Goal: Task Accomplishment & Management: Manage account settings

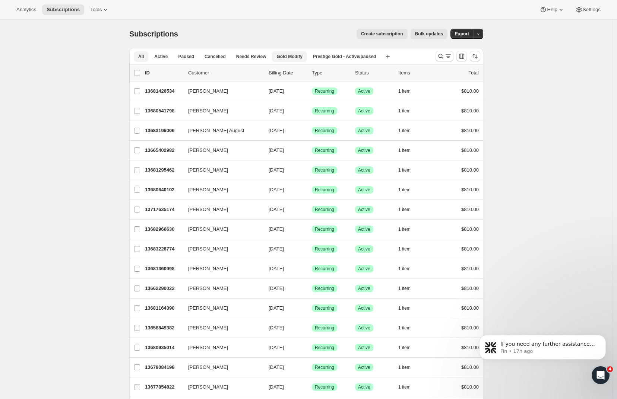
click at [290, 56] on span "Gold Modify" at bounding box center [289, 57] width 26 height 6
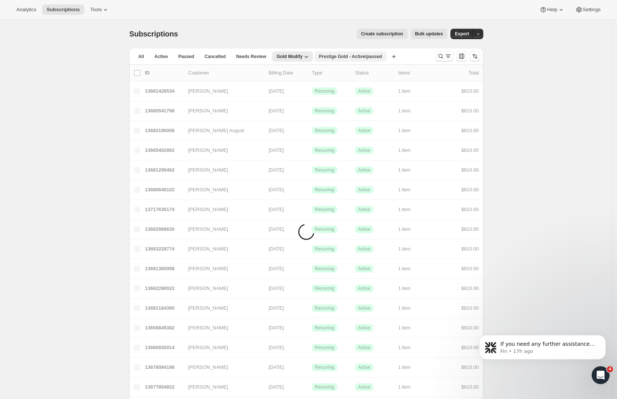
click at [334, 55] on span "Prestige Gold - Active/paused" at bounding box center [350, 57] width 63 height 6
click at [167, 57] on span "Active" at bounding box center [160, 57] width 13 height 6
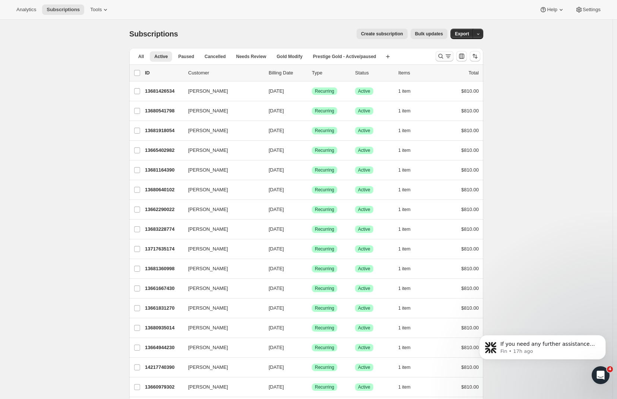
click at [444, 58] on icon "Search and filter results" at bounding box center [440, 56] width 7 height 7
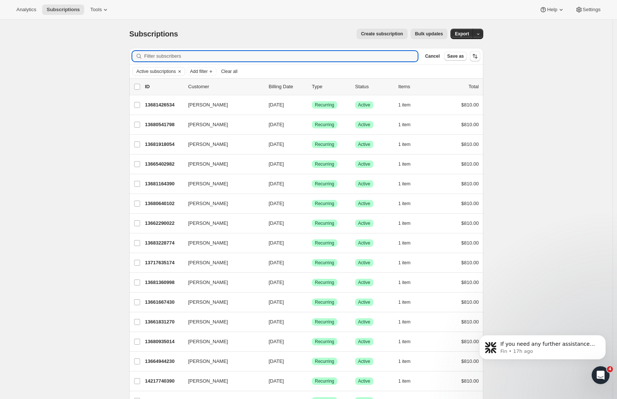
click at [228, 71] on button "Clear all" at bounding box center [229, 71] width 22 height 9
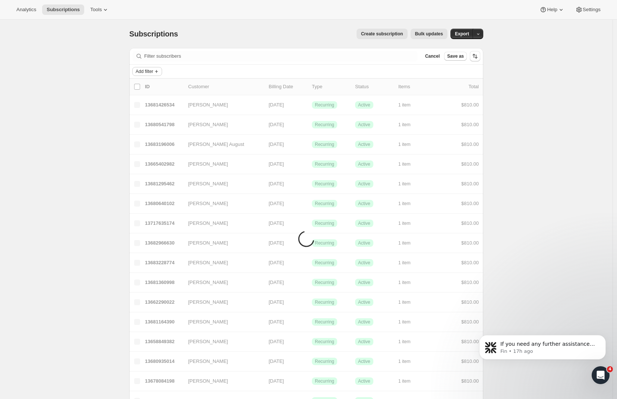
drag, startPoint x: 144, startPoint y: 70, endPoint x: 154, endPoint y: 70, distance: 9.7
click at [144, 70] on span "Add filter" at bounding box center [145, 72] width 18 height 6
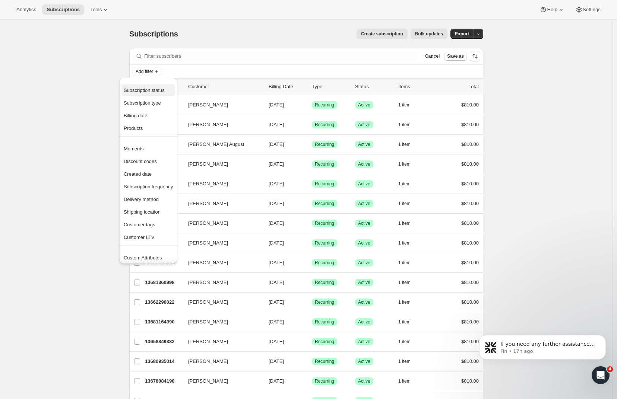
click at [144, 87] on span "Subscription status" at bounding box center [148, 90] width 49 height 7
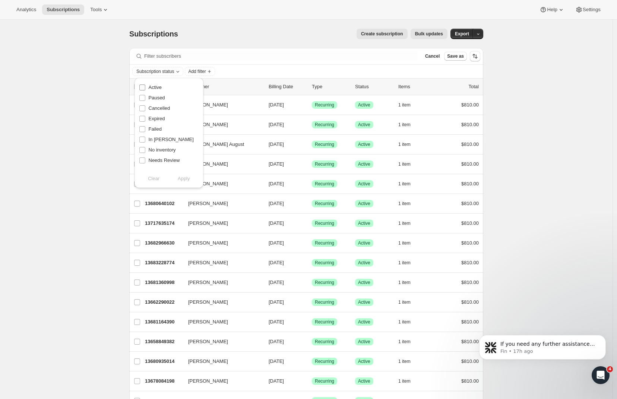
drag, startPoint x: 144, startPoint y: 86, endPoint x: 151, endPoint y: 86, distance: 7.1
click at [145, 86] on input "Active" at bounding box center [142, 88] width 6 height 6
checkbox input "true"
click at [191, 179] on button "Apply" at bounding box center [183, 179] width 39 height 12
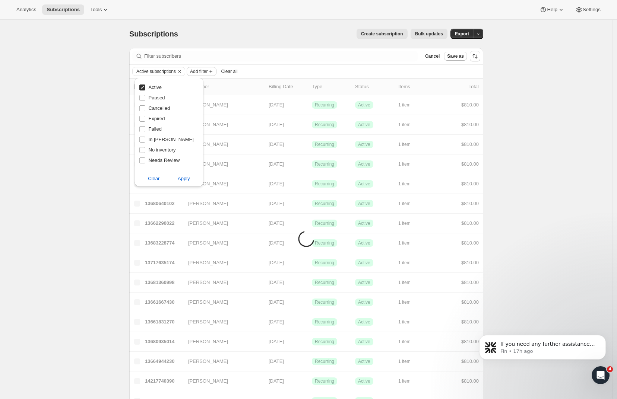
click at [207, 72] on span "Add filter" at bounding box center [199, 72] width 18 height 6
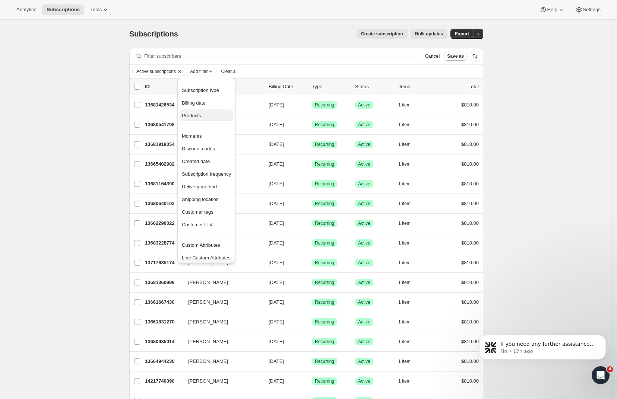
click at [203, 119] on span "Products" at bounding box center [206, 115] width 49 height 7
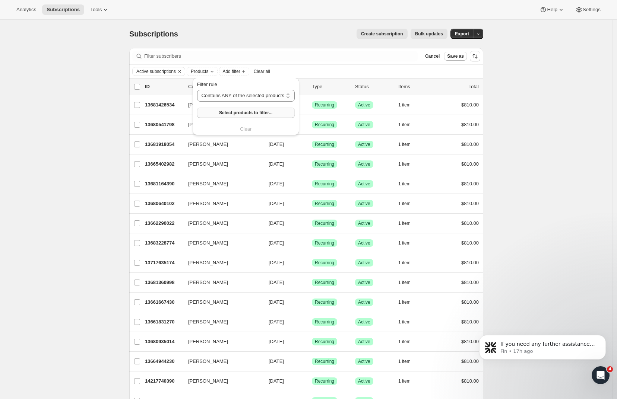
click at [229, 116] on button "Select products to filter..." at bounding box center [246, 113] width 98 height 10
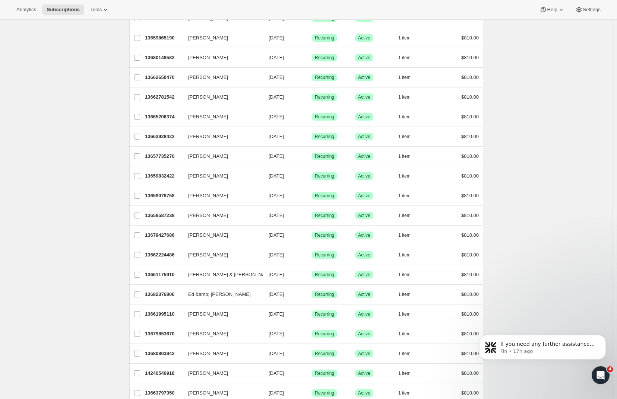
scroll to position [730, 0]
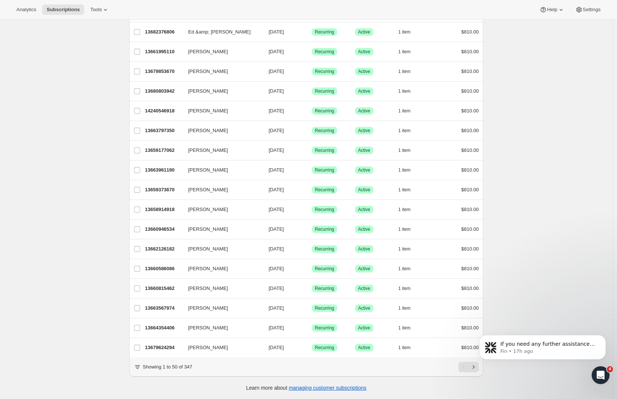
click at [473, 368] on body "If you need any further assistance with filtering or searching customers withou…" at bounding box center [542, 350] width 143 height 54
click at [472, 368] on body "If you need any further assistance with filtering or searching customers withou…" at bounding box center [542, 350] width 143 height 54
click at [475, 368] on body "If you need any further assistance with filtering or searching customers withou…" at bounding box center [542, 350] width 143 height 54
click at [470, 368] on html "If you need any further assistance with filtering or searching customers withou…" at bounding box center [542, 350] width 149 height 60
click at [471, 367] on body "If you need any further assistance with filtering or searching customers withou…" at bounding box center [542, 350] width 143 height 54
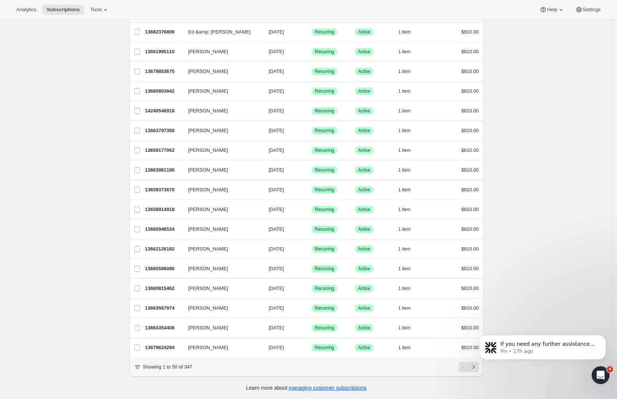
click at [472, 370] on body "If you need any further assistance with filtering or searching customers withou…" at bounding box center [542, 350] width 143 height 54
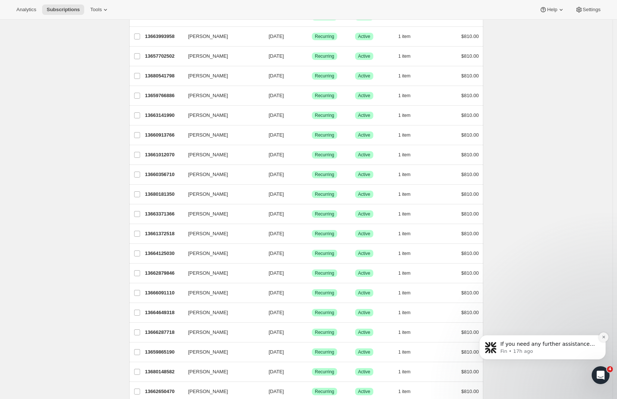
click at [600, 340] on button "Dismiss notification" at bounding box center [604, 338] width 10 height 10
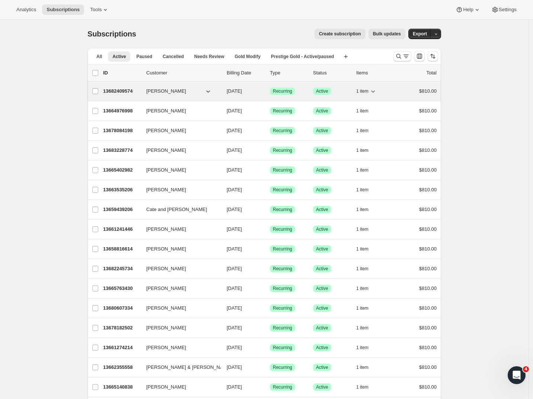
click at [150, 92] on span "derek wilson" at bounding box center [166, 91] width 40 height 7
click at [124, 93] on p "13682409574" at bounding box center [121, 91] width 37 height 7
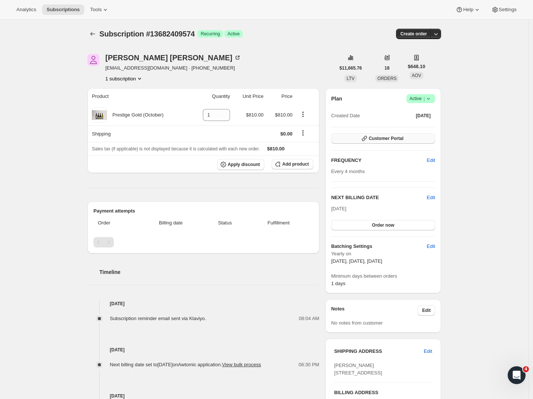
click at [375, 139] on span "Customer Portal" at bounding box center [386, 139] width 35 height 6
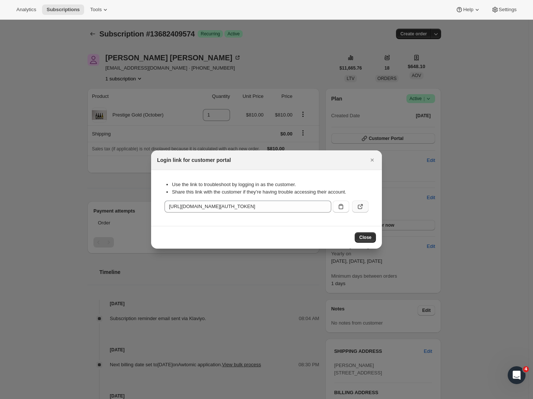
click at [357, 207] on icon ":rbv:" at bounding box center [360, 206] width 7 height 7
click at [369, 159] on icon "Close" at bounding box center [372, 159] width 7 height 7
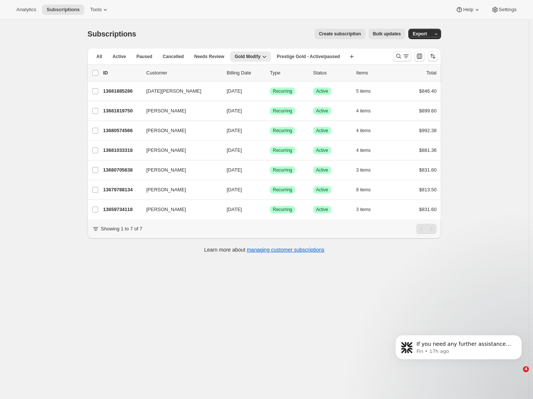
click at [50, 99] on div "Subscriptions. This page is ready Subscriptions Create subscription Bulk update…" at bounding box center [264, 219] width 529 height 399
click at [126, 57] on span "Active" at bounding box center [118, 57] width 13 height 6
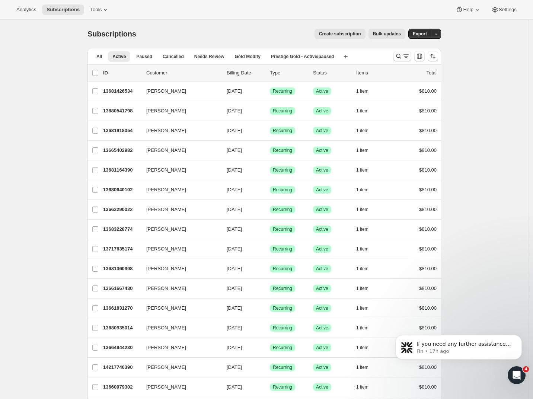
click at [402, 57] on icon "Search and filter results" at bounding box center [398, 56] width 7 height 7
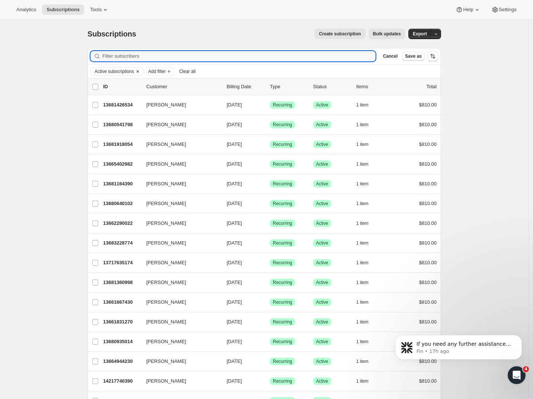
click at [139, 71] on icon "Clear" at bounding box center [138, 71] width 2 height 2
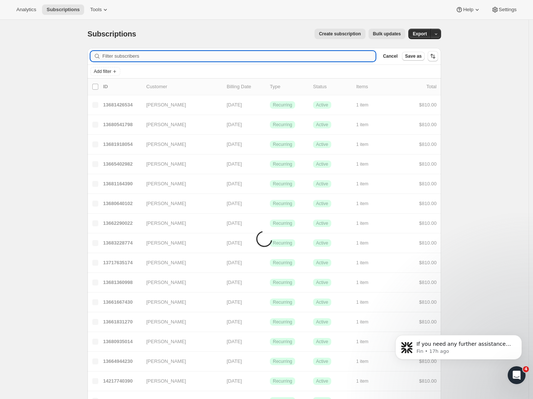
click at [109, 59] on input "Filter subscribers" at bounding box center [238, 56] width 273 height 10
drag, startPoint x: 107, startPoint y: 60, endPoint x: 104, endPoint y: 54, distance: 6.3
type input "gare"
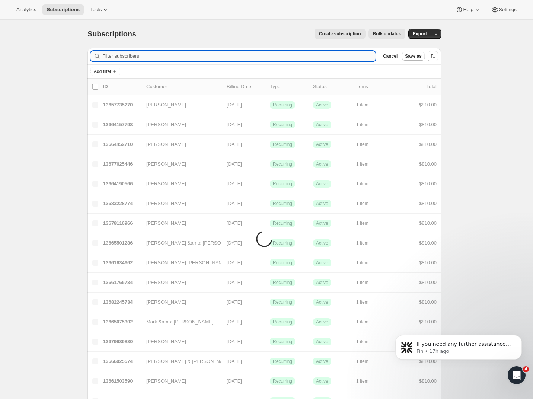
drag, startPoint x: 104, startPoint y: 54, endPoint x: 118, endPoint y: 58, distance: 14.8
click at [118, 58] on input "Filter subscribers" at bounding box center [238, 56] width 273 height 10
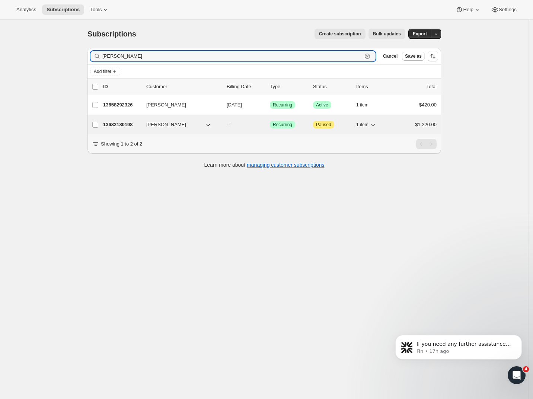
type input "gareth"
click at [120, 126] on p "13682180198" at bounding box center [121, 124] width 37 height 7
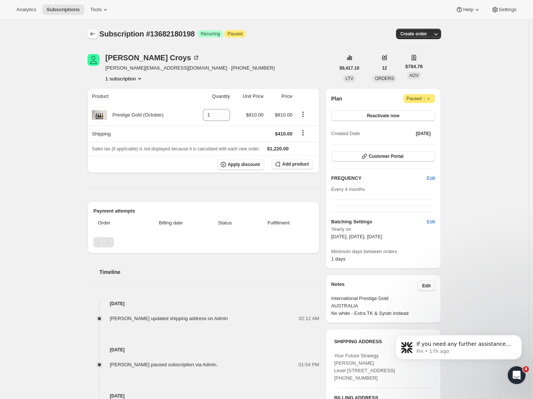
click at [92, 32] on icon "Subscriptions" at bounding box center [92, 33] width 7 height 7
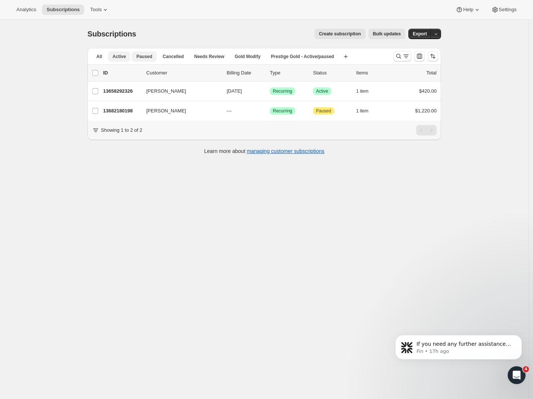
click at [141, 57] on span "Paused" at bounding box center [144, 57] width 16 height 6
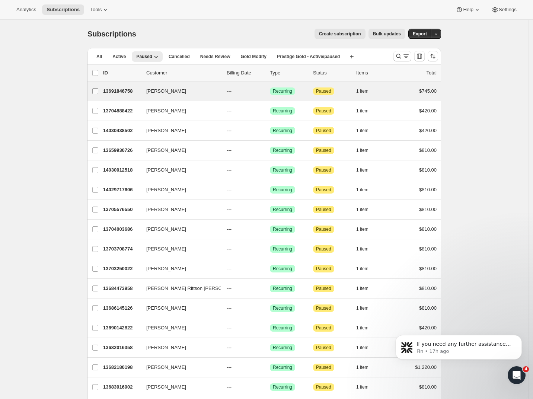
click at [98, 90] on input "Nia Morton" at bounding box center [95, 91] width 6 height 6
checkbox input "true"
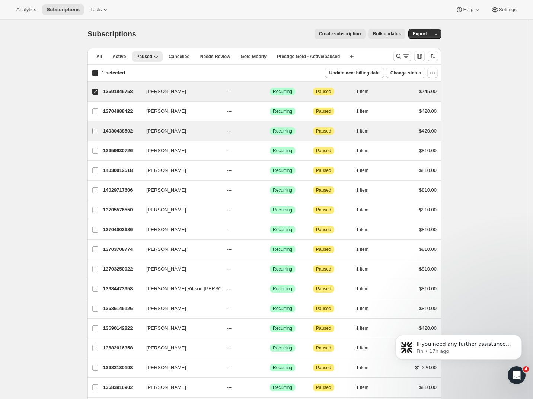
click at [98, 131] on input "Andrew Zbella" at bounding box center [95, 131] width 6 height 6
checkbox input "true"
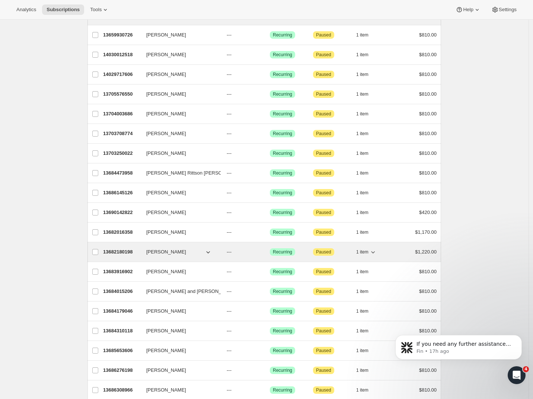
scroll to position [171, 0]
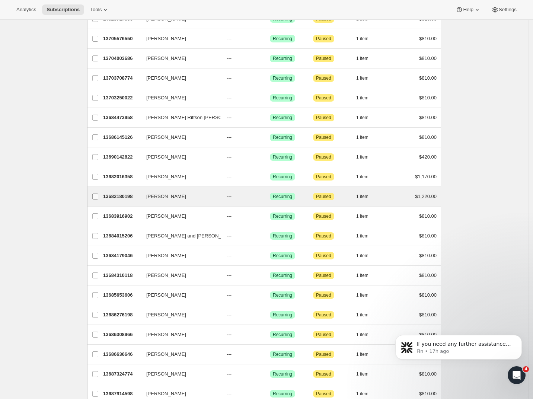
click at [97, 197] on input "Gareth Croys" at bounding box center [95, 197] width 6 height 6
checkbox input "true"
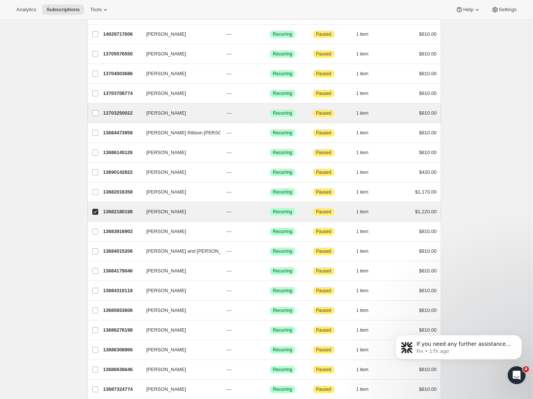
scroll to position [0, 0]
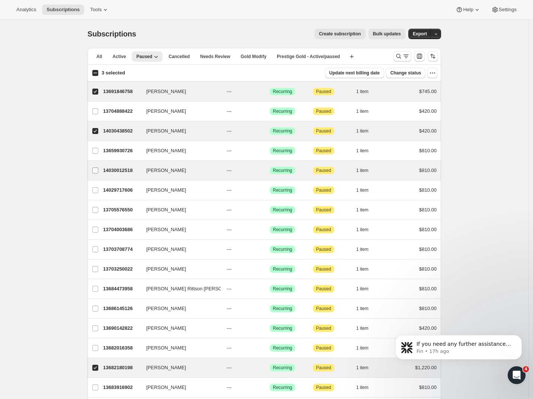
click at [96, 171] on input "Jeremy Mayhew" at bounding box center [95, 171] width 6 height 6
checkbox input "true"
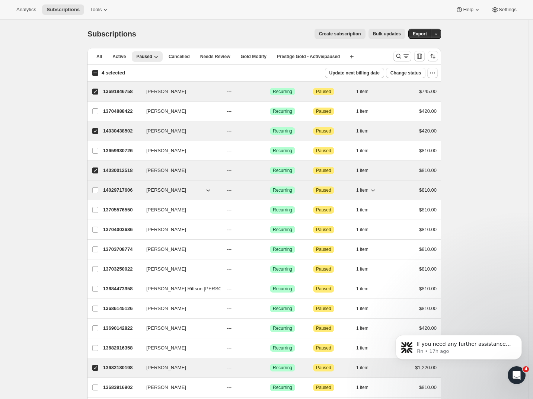
drag, startPoint x: 96, startPoint y: 190, endPoint x: 106, endPoint y: 190, distance: 9.7
click at [96, 190] on input "Jonathan Cron" at bounding box center [95, 190] width 6 height 6
checkbox input "true"
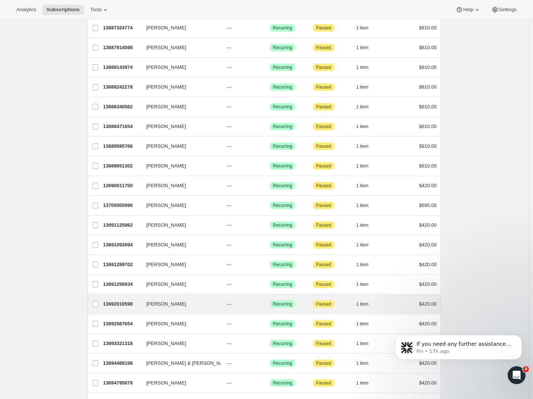
scroll to position [535, 0]
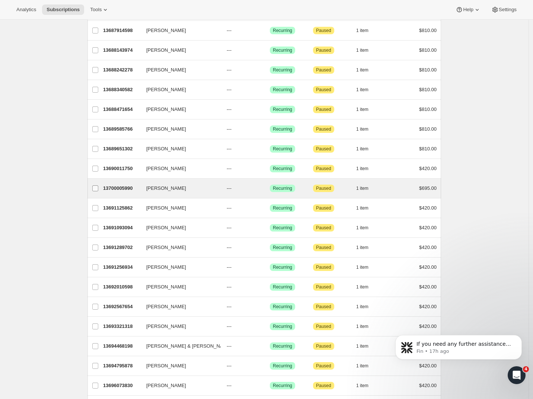
click at [94, 188] on span at bounding box center [95, 188] width 7 height 7
click at [94, 188] on input "Daniel Jaritz" at bounding box center [95, 188] width 6 height 6
checkbox input "true"
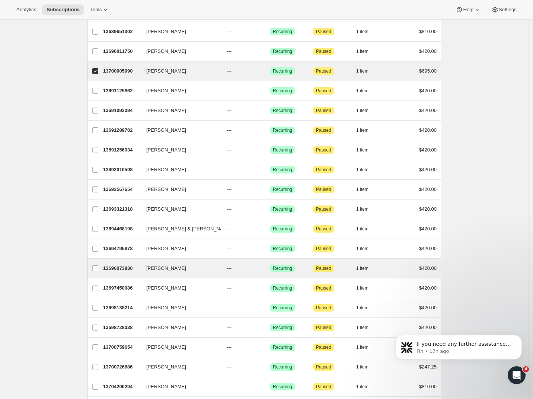
scroll to position [690, 0]
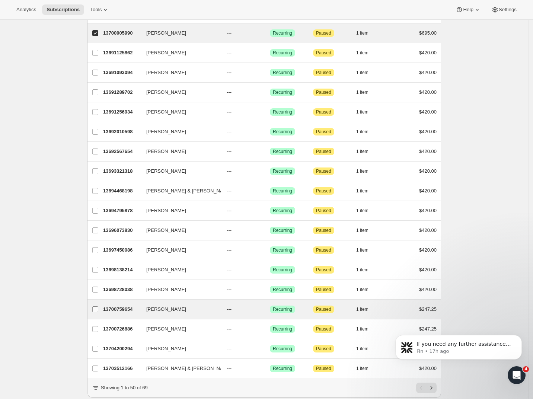
click at [97, 310] on input "Mark Collinson" at bounding box center [95, 310] width 6 height 6
checkbox input "true"
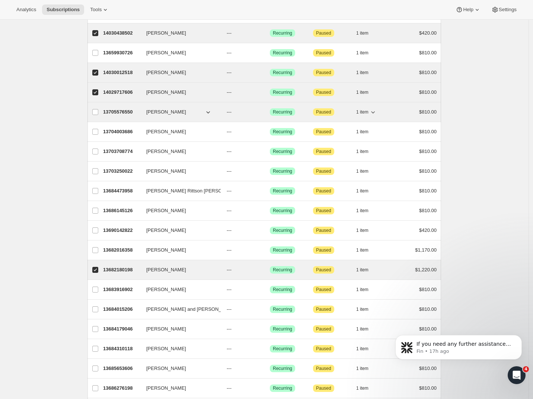
scroll to position [79, 0]
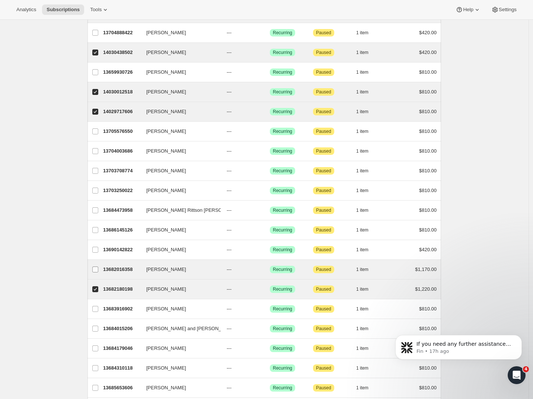
click at [98, 270] on input "Robert Bryg" at bounding box center [95, 270] width 6 height 6
checkbox input "true"
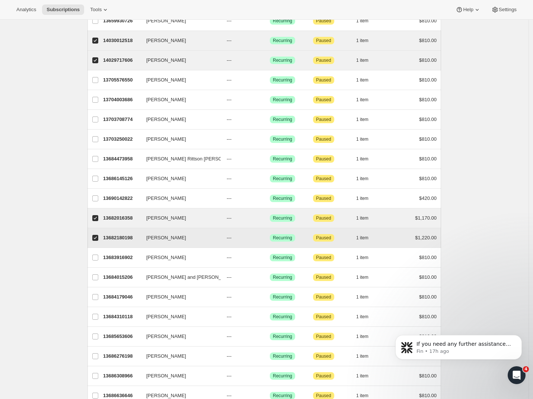
scroll to position [0, 0]
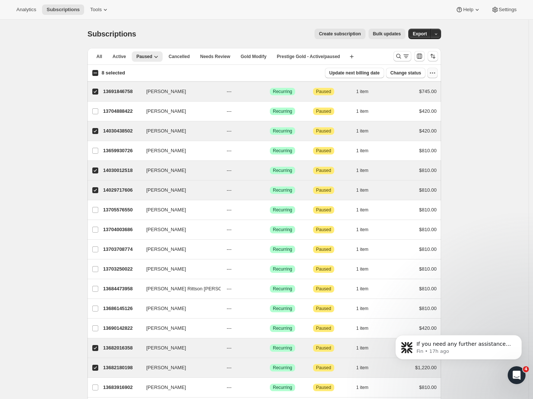
click at [433, 72] on icon "button" at bounding box center [432, 72] width 7 height 7
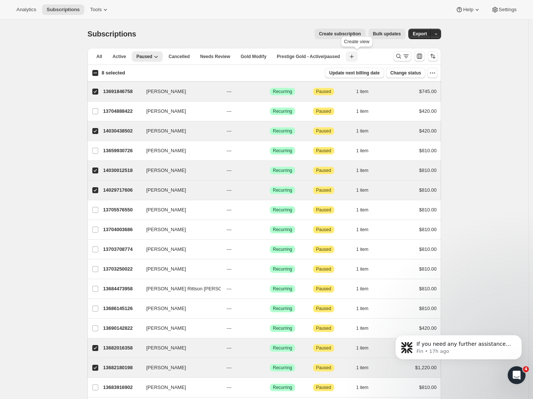
click at [358, 58] on button "Create new view" at bounding box center [352, 56] width 12 height 10
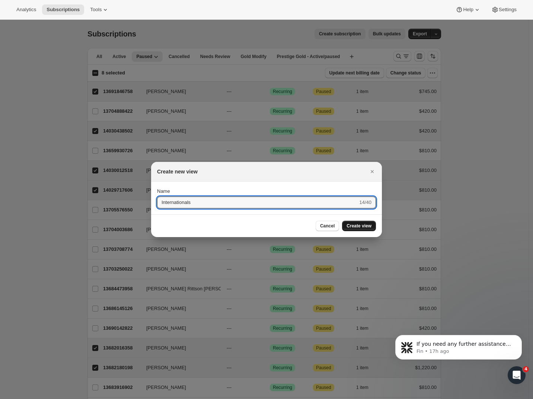
type input "Internationals"
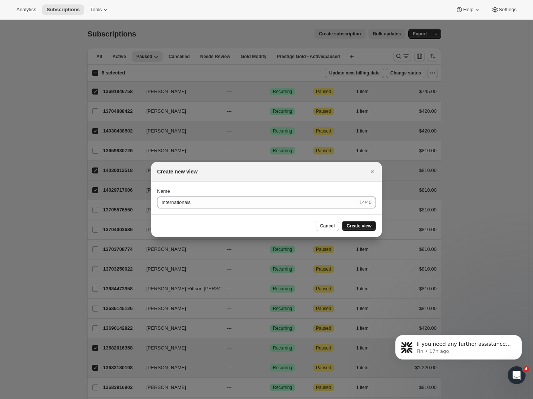
click at [355, 225] on span "Create view" at bounding box center [359, 226] width 25 height 6
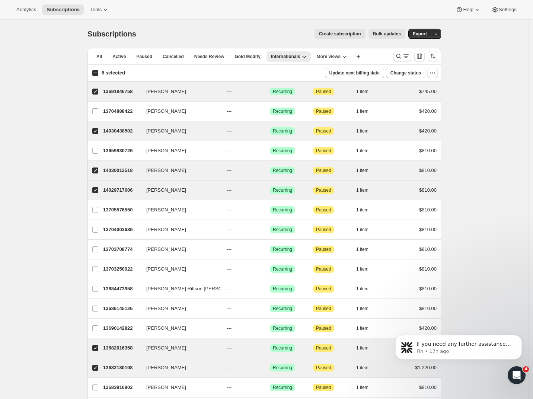
click at [97, 75] on input "8 selected" at bounding box center [95, 73] width 6 height 6
checkbox input "true"
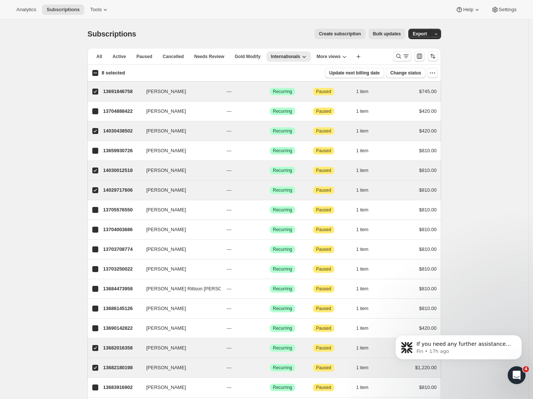
checkbox input "true"
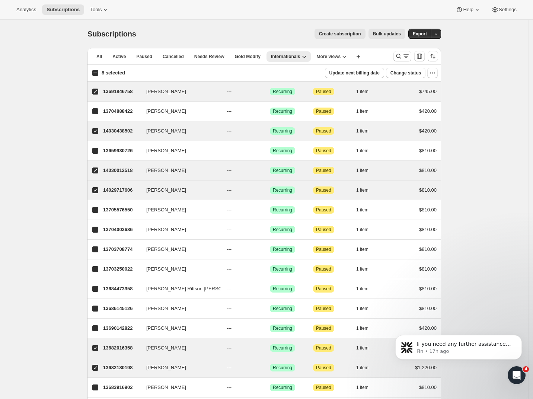
checkbox input "true"
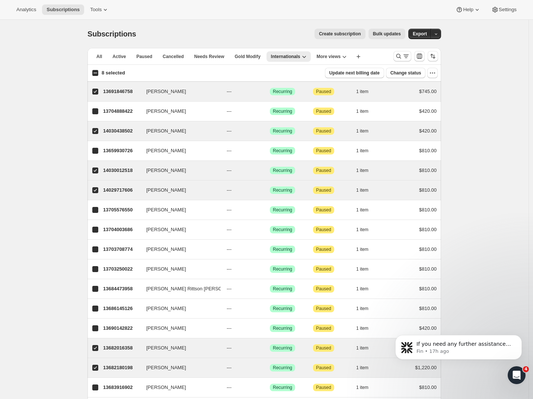
checkbox input "true"
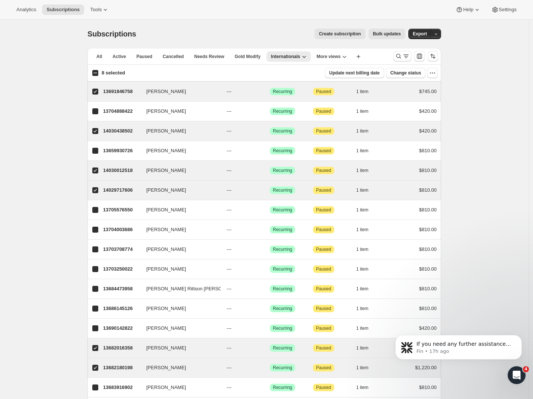
checkbox input "true"
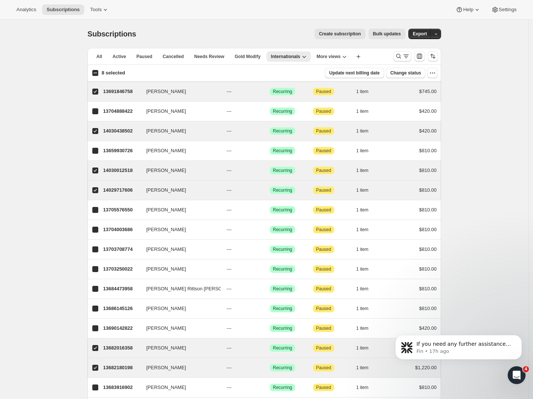
checkbox input "true"
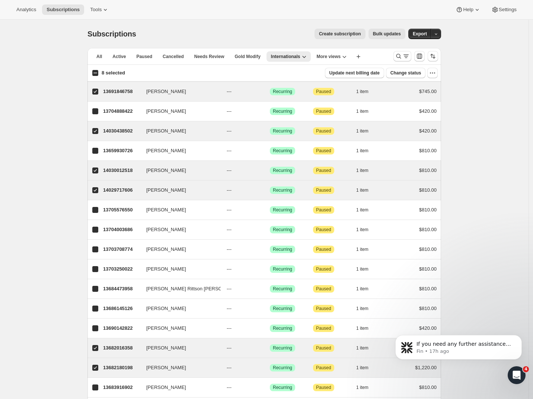
checkbox input "true"
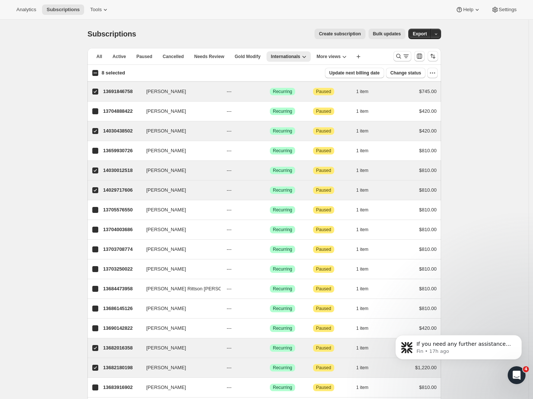
checkbox input "true"
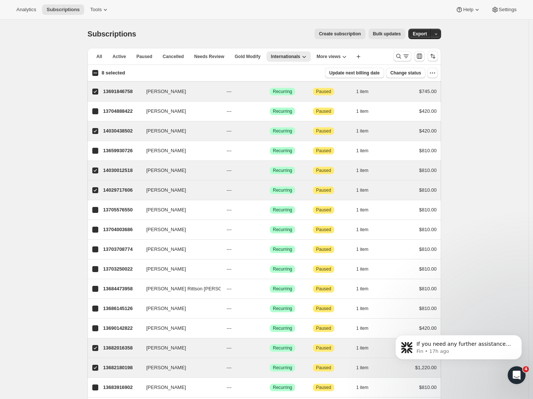
checkbox input "true"
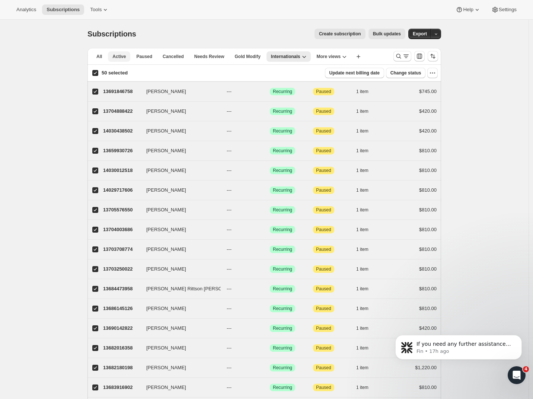
click at [124, 56] on span "Active" at bounding box center [118, 57] width 13 height 6
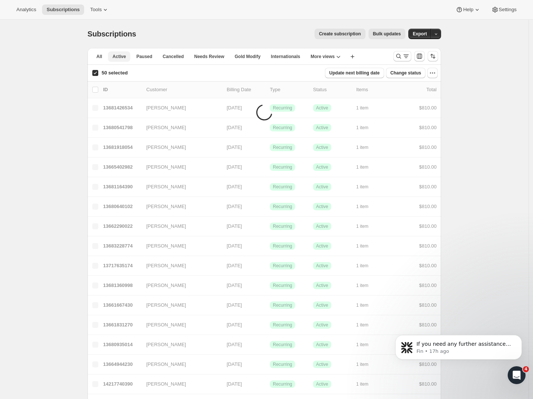
checkbox input "false"
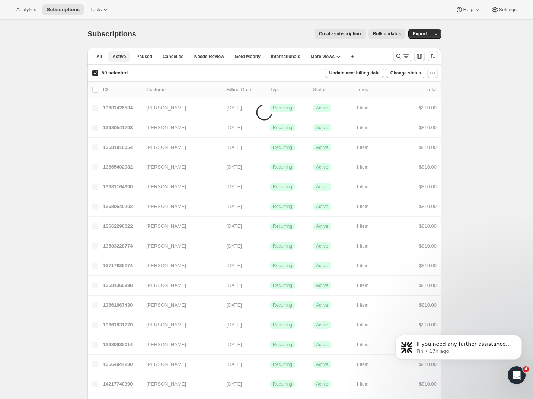
checkbox input "false"
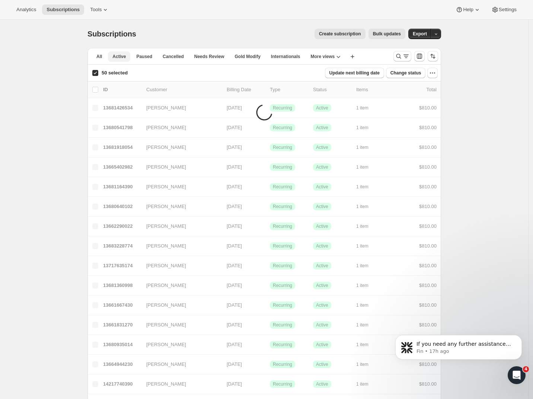
checkbox input "false"
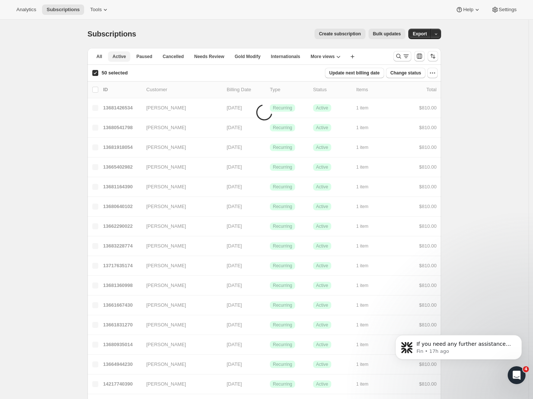
checkbox input "false"
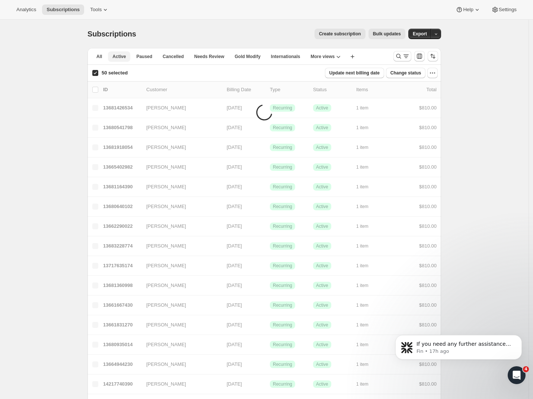
checkbox input "false"
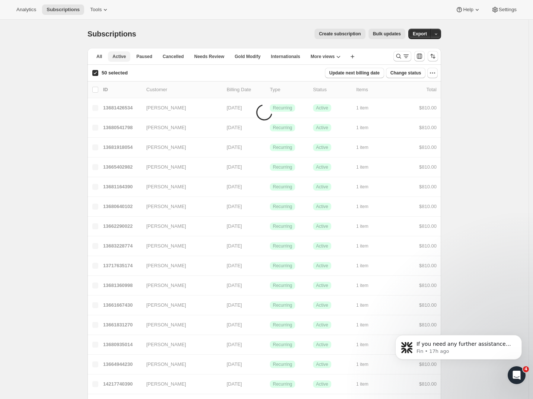
checkbox input "false"
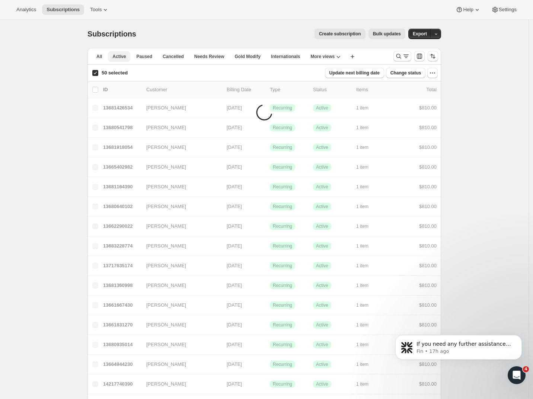
checkbox input "false"
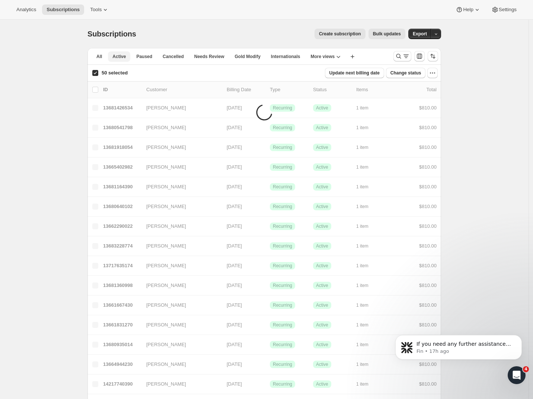
checkbox input "false"
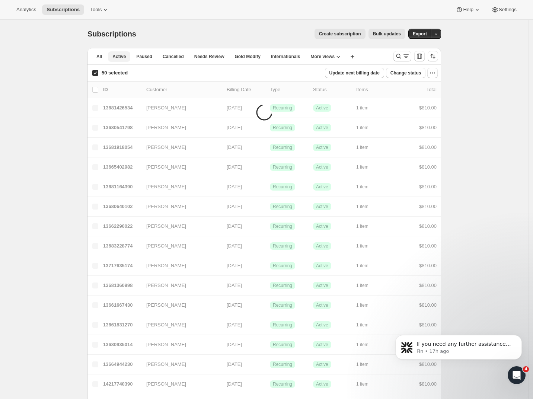
checkbox input "false"
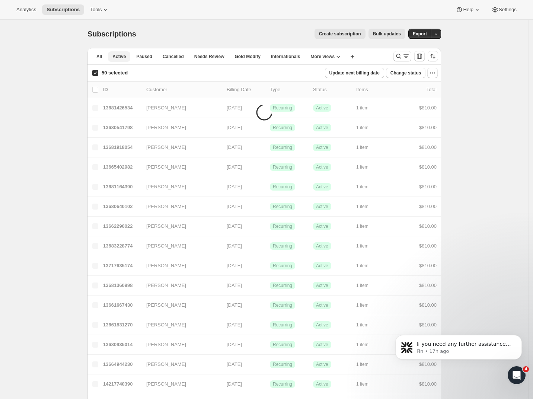
checkbox input "false"
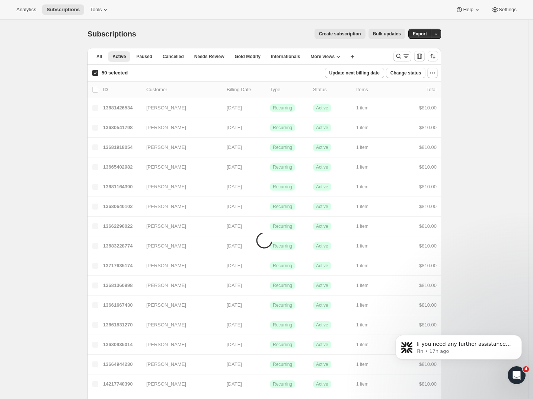
click at [98, 72] on input "50 selected" at bounding box center [95, 73] width 6 height 6
checkbox input "false"
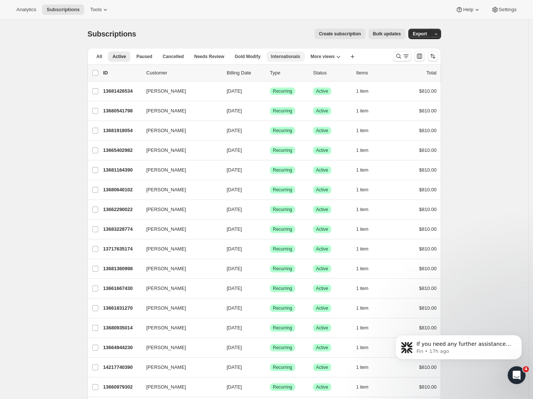
click at [297, 58] on span "Internationals" at bounding box center [285, 57] width 29 height 6
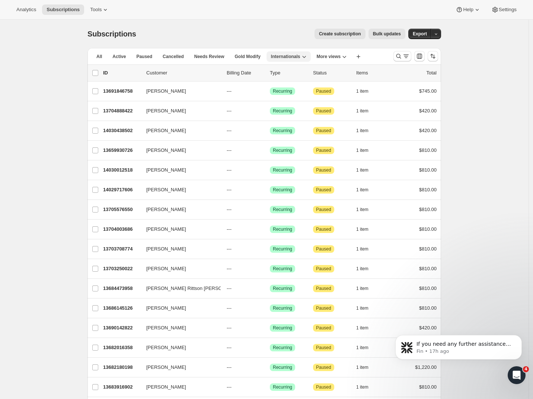
click at [309, 52] on button "Internationals" at bounding box center [289, 56] width 44 height 10
click at [292, 101] on span "Delete view" at bounding box center [296, 97] width 31 height 7
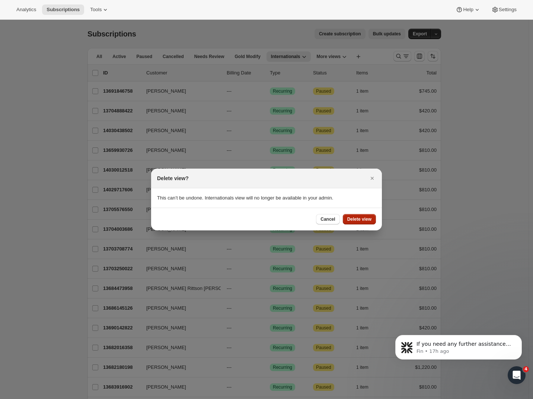
click at [359, 220] on span "Delete view" at bounding box center [359, 219] width 24 height 6
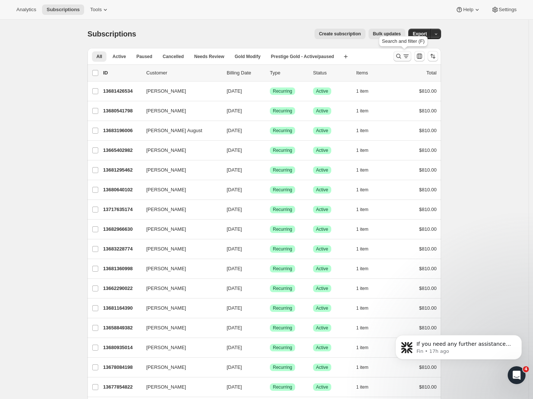
click at [407, 55] on icon "Search and filter results" at bounding box center [406, 56] width 7 height 7
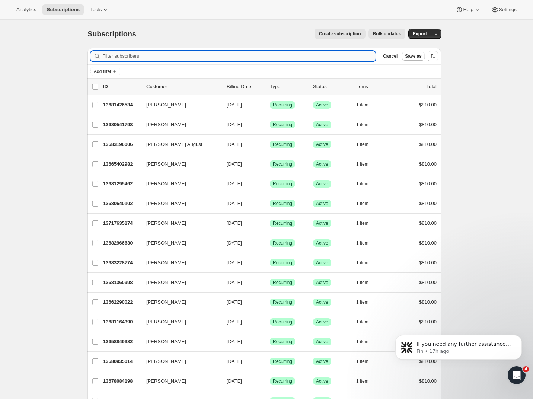
paste input "Doug & Shelagh Hansen"
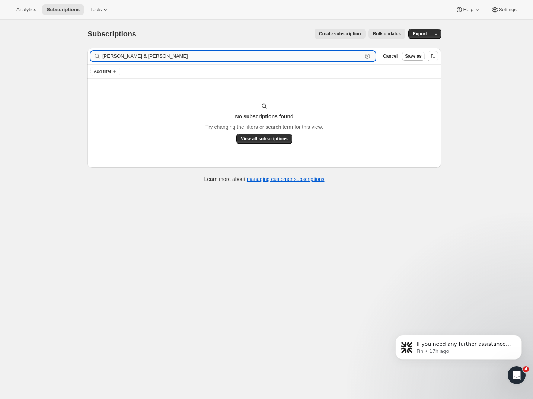
drag, startPoint x: 174, startPoint y: 54, endPoint x: 166, endPoint y: 58, distance: 8.3
click at [172, 54] on input "Doug & Shelagh Hansen" at bounding box center [232, 56] width 260 height 10
type input "Doug & Shelagh Hansen"
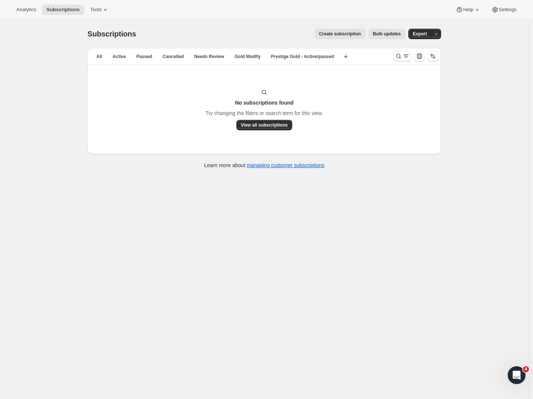
click at [339, 35] on span "Create subscription" at bounding box center [340, 34] width 42 height 6
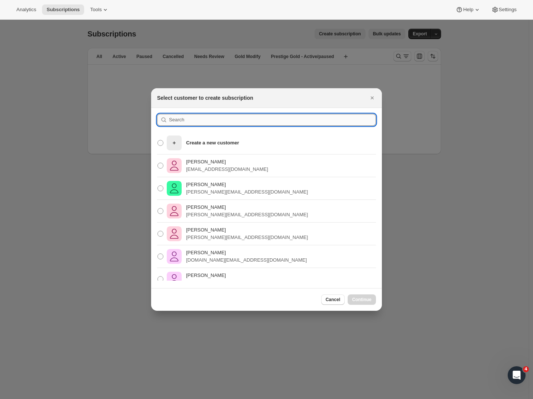
click at [193, 120] on input ":rc:" at bounding box center [272, 120] width 207 height 12
paste input "[PERSON_NAME] & [PERSON_NAME]"
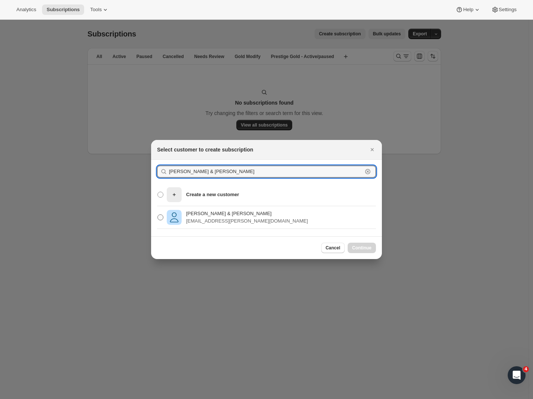
type input "[PERSON_NAME] & [PERSON_NAME]"
click at [161, 218] on span ":rc:" at bounding box center [161, 218] width 6 height 6
click at [158, 215] on input "[PERSON_NAME] & [PERSON_NAME] [PERSON_NAME][EMAIL_ADDRESS][PERSON_NAME][DOMAIN_…" at bounding box center [158, 215] width 0 height 0
radio input "true"
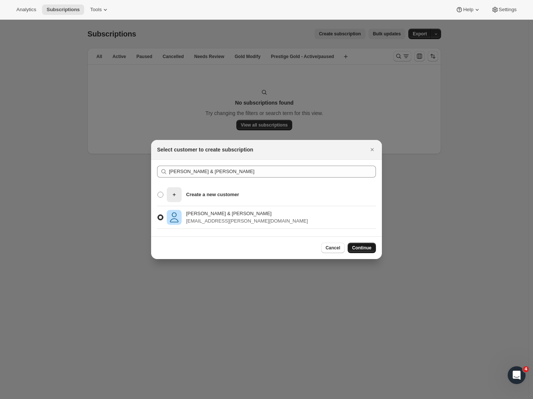
click at [369, 248] on span "Continue" at bounding box center [361, 248] width 19 height 6
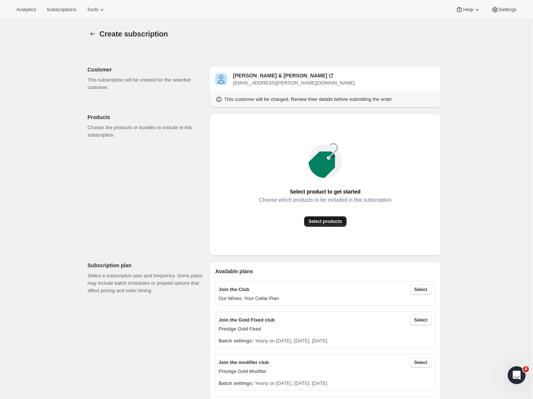
click at [327, 223] on span "Select products" at bounding box center [326, 222] width 34 height 6
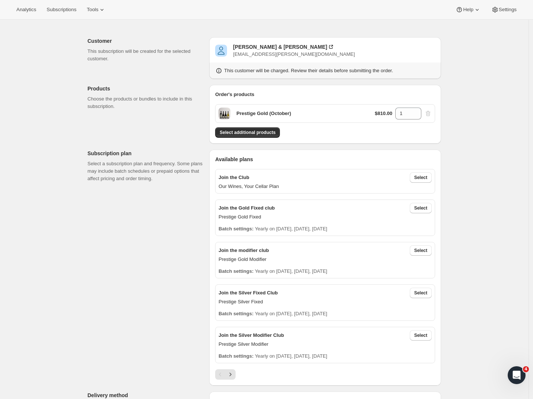
scroll to position [96, 0]
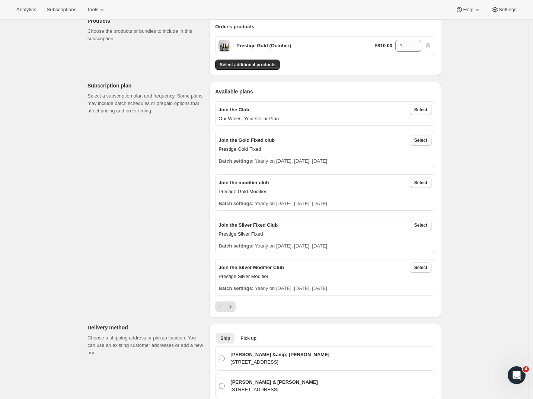
click at [423, 143] on span "Select" at bounding box center [421, 140] width 13 height 6
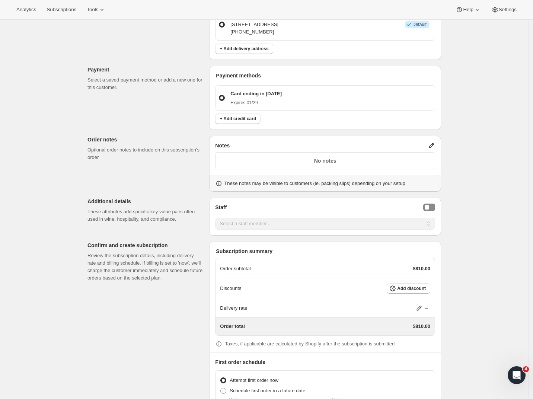
scroll to position [588, 0]
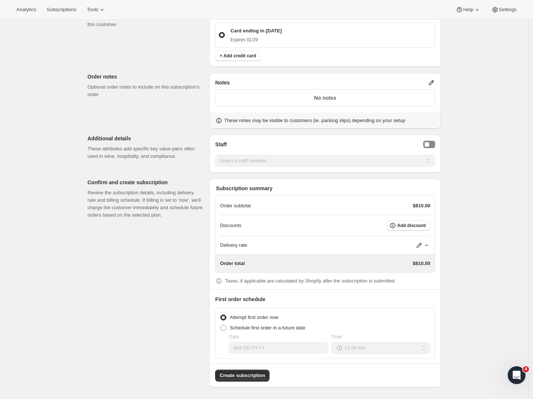
drag, startPoint x: 435, startPoint y: 144, endPoint x: 426, endPoint y: 150, distance: 11.3
click at [435, 144] on button "Staff Selector" at bounding box center [429, 144] width 12 height 7
select select "associate-0"
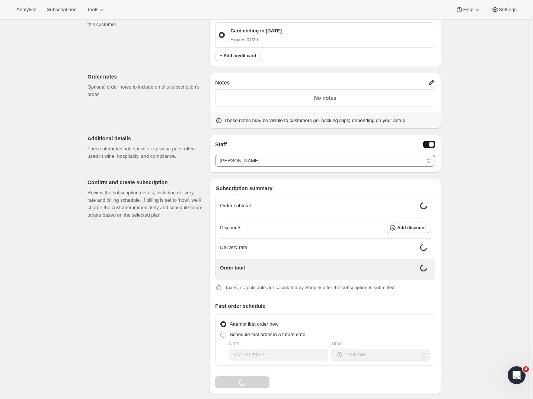
click at [140, 184] on p "Confirm and create subscription" at bounding box center [146, 182] width 116 height 7
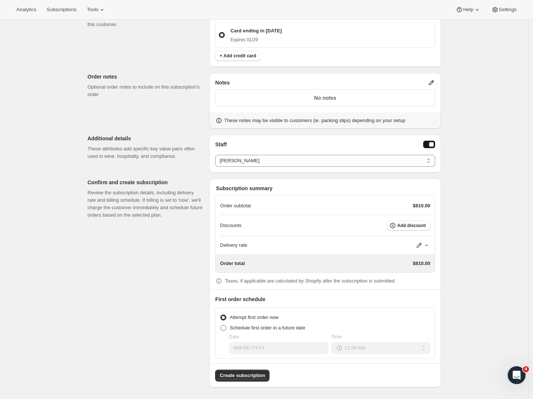
click at [226, 328] on span at bounding box center [223, 328] width 6 height 6
click at [221, 326] on input "Schedule first order in a future date" at bounding box center [220, 325] width 0 height 0
radio input "true"
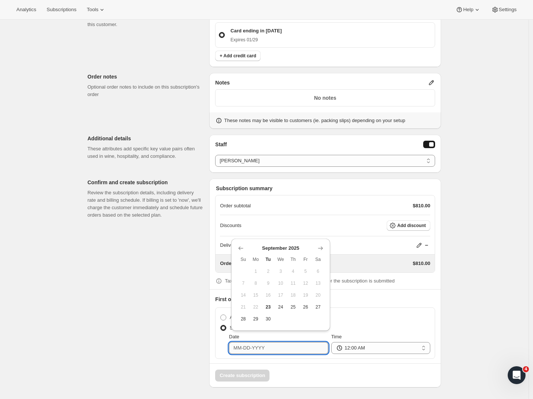
click at [267, 348] on input "Date" at bounding box center [278, 348] width 99 height 12
click at [322, 248] on icon "Show next month, October 2025" at bounding box center [320, 249] width 5 height 4
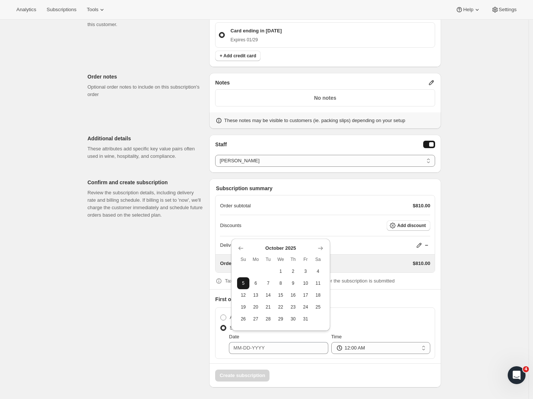
click at [241, 281] on span "5" at bounding box center [243, 283] width 6 height 6
type input "10-05-2025"
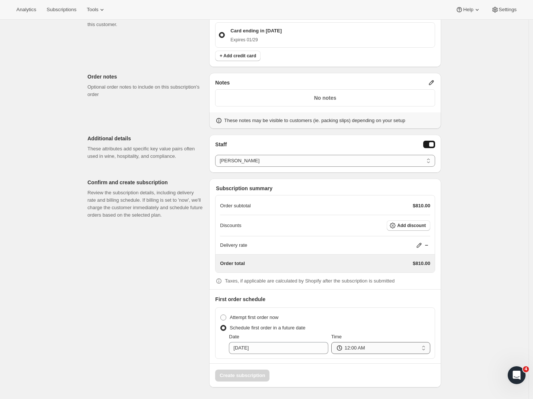
select select "08:00"
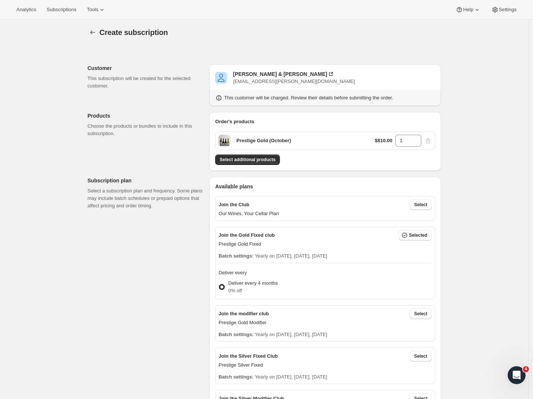
scroll to position [41, 0]
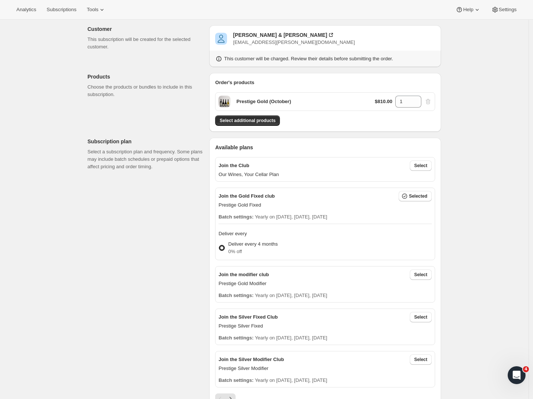
click at [431, 103] on div "$810.00 1" at bounding box center [403, 102] width 57 height 12
click at [260, 120] on span "Select additional products" at bounding box center [248, 121] width 56 height 6
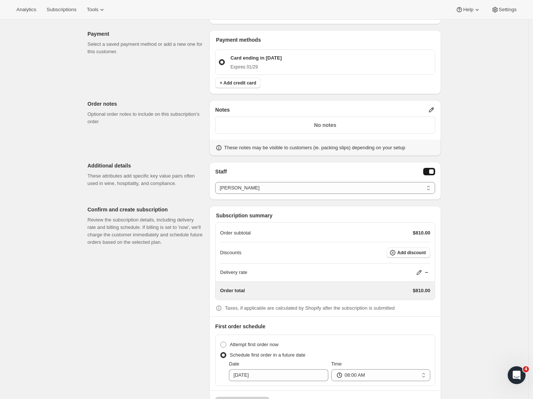
scroll to position [588, 0]
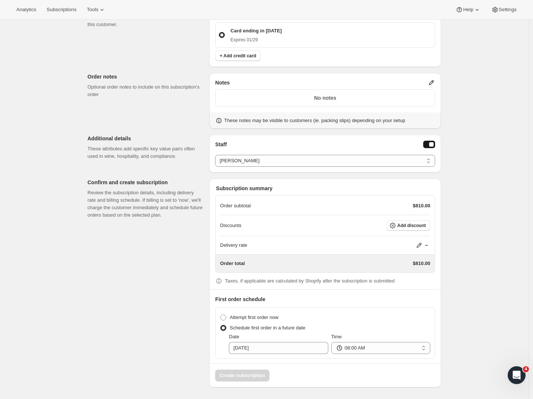
click at [159, 219] on p "Review the subscription details, including delivery rate and billing schedule. …" at bounding box center [146, 204] width 116 height 30
click at [244, 208] on p "Order subtotal" at bounding box center [235, 205] width 31 height 7
click at [315, 252] on div "Delivery rate" at bounding box center [325, 246] width 210 height 18
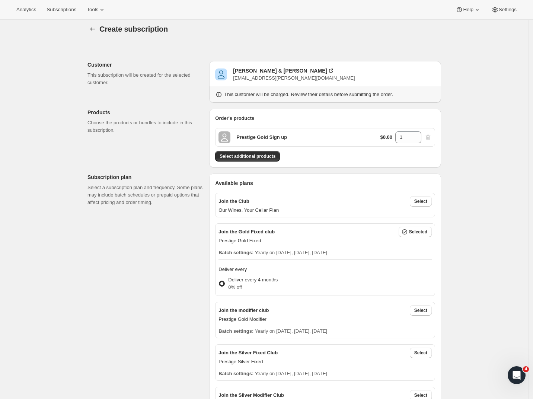
scroll to position [0, 0]
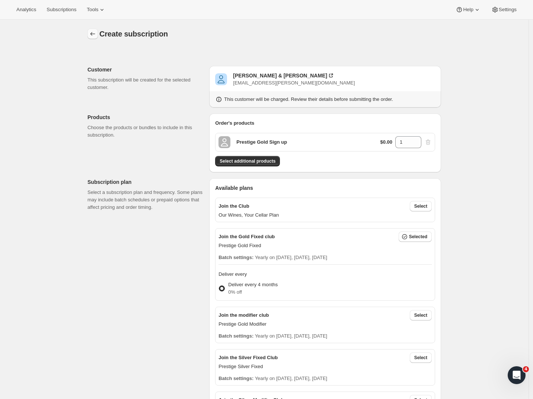
click at [96, 34] on icon "button" at bounding box center [92, 33] width 7 height 7
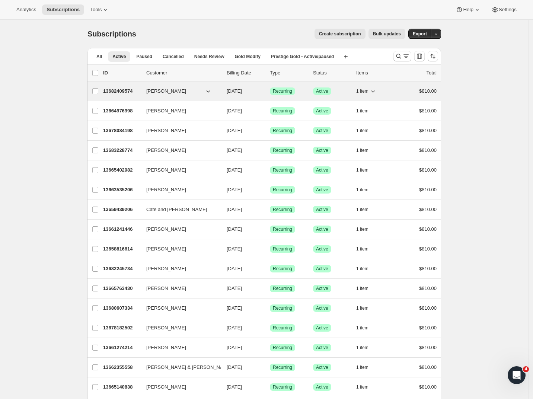
click at [124, 91] on p "13682409574" at bounding box center [121, 91] width 37 height 7
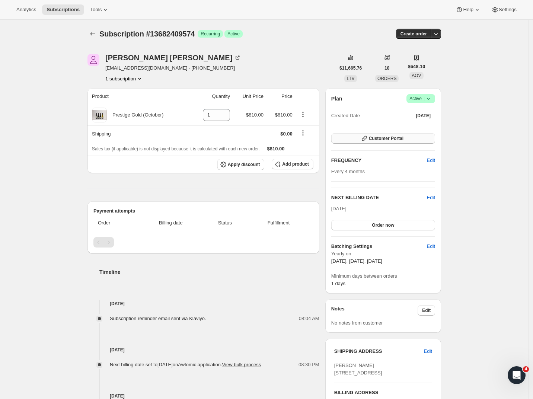
click at [398, 139] on span "Customer Portal" at bounding box center [386, 139] width 35 height 6
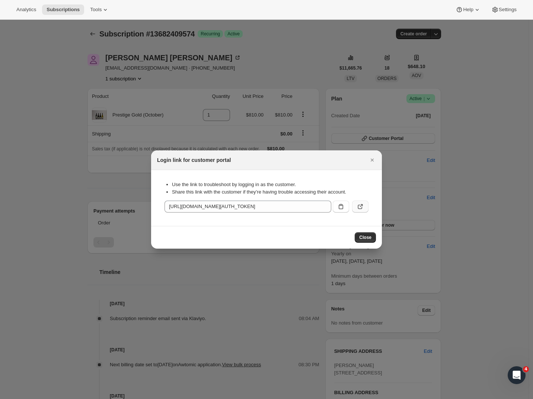
click at [362, 210] on icon ":rbv:" at bounding box center [360, 206] width 7 height 7
click at [367, 239] on span "Close" at bounding box center [365, 238] width 12 height 6
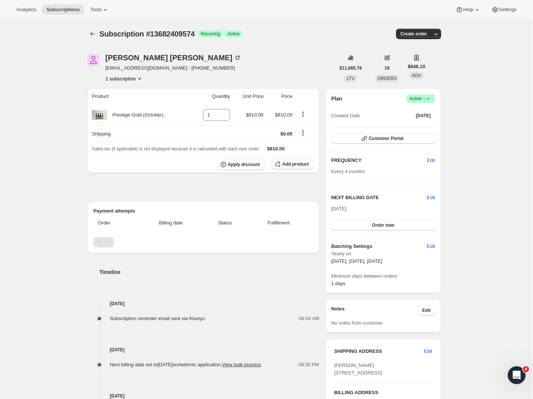
click at [42, 173] on div "Subscription #13682409574. This page is ready Subscription #13682409574 Success…" at bounding box center [264, 298] width 529 height 556
click at [96, 32] on icon "Subscriptions" at bounding box center [92, 33] width 7 height 7
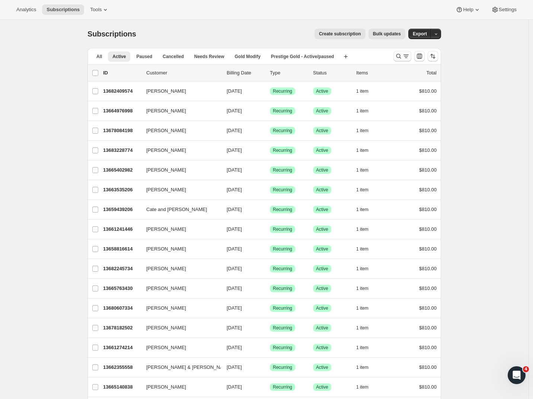
click at [403, 58] on icon "Search and filter results" at bounding box center [398, 56] width 7 height 7
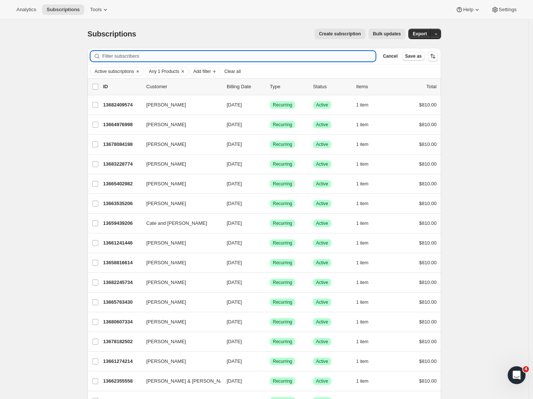
paste input "Paul Fockens <pfockens@me.com>"
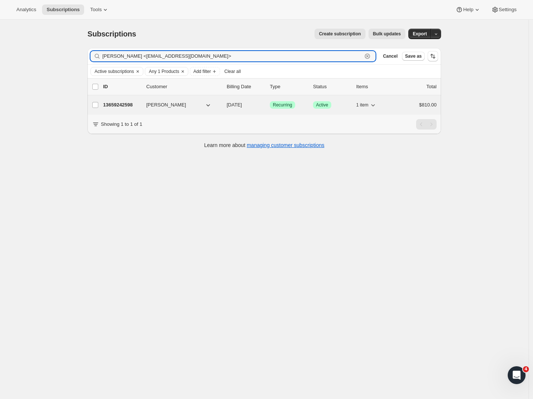
type input "Paul Fockens <pfockens@me.com>"
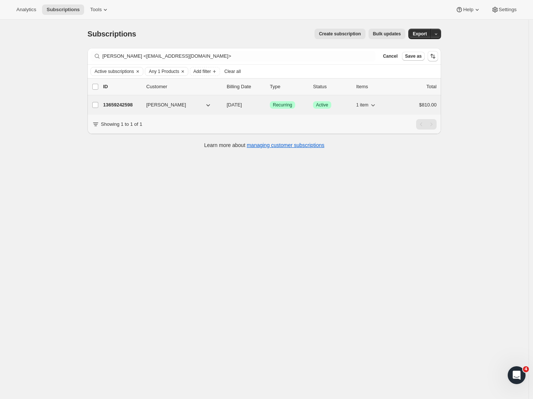
click at [132, 107] on p "13659242598" at bounding box center [121, 104] width 37 height 7
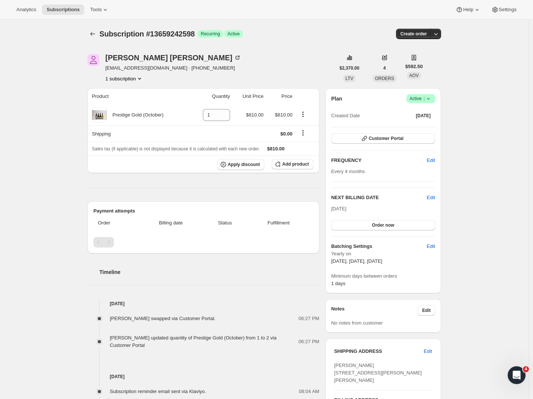
scroll to position [1, 0]
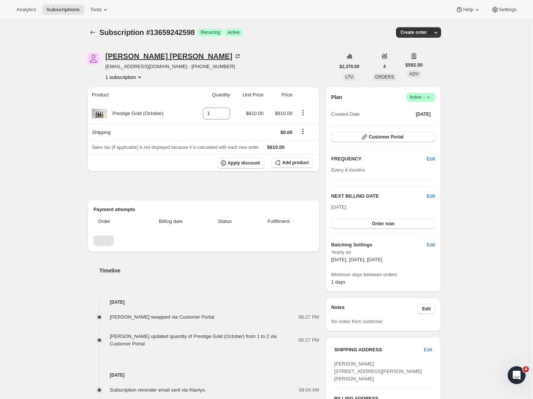
click at [133, 58] on div "Paul Fockens" at bounding box center [173, 56] width 136 height 7
click at [93, 31] on icon "Subscriptions" at bounding box center [92, 32] width 7 height 7
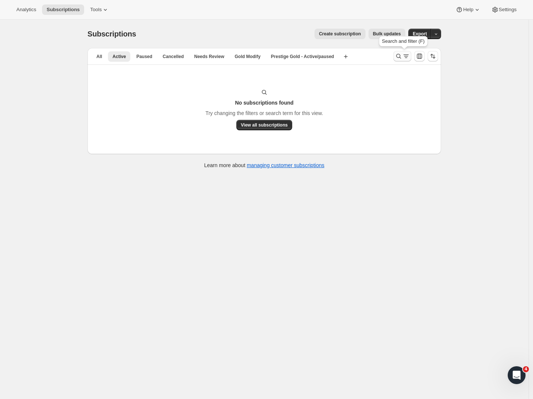
click at [407, 57] on icon "Search and filter results" at bounding box center [406, 56] width 7 height 7
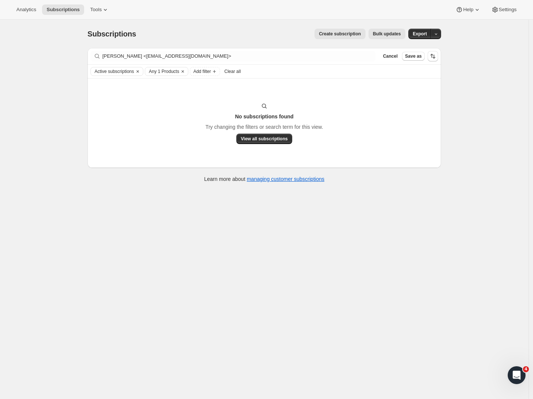
click at [186, 70] on icon "Clear" at bounding box center [183, 72] width 6 height 6
click at [141, 70] on icon "Clear" at bounding box center [138, 72] width 6 height 6
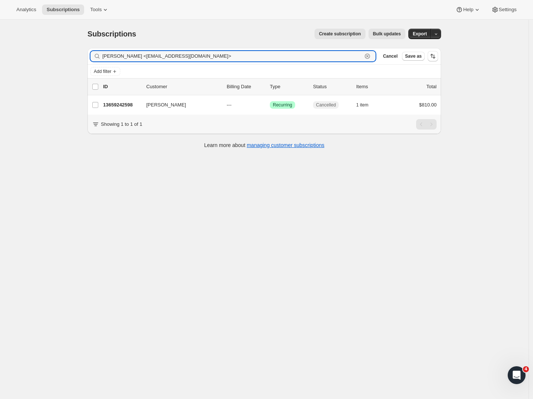
drag, startPoint x: 133, startPoint y: 56, endPoint x: -39, endPoint y: 59, distance: 171.3
click at [0, 59] on html "Analytics Subscriptions Tools Help Settings Skip to content Subscriptions. This…" at bounding box center [266, 199] width 533 height 399
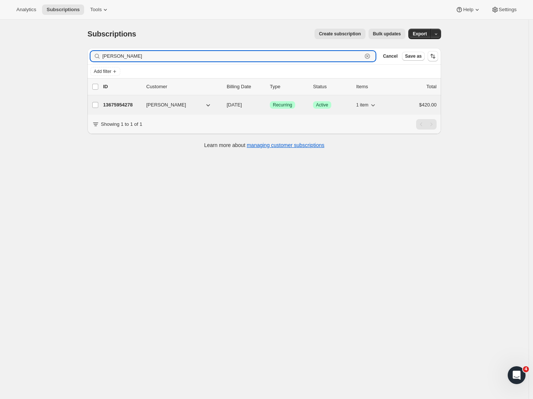
type input "James dunn"
click at [128, 104] on p "13675954278" at bounding box center [121, 104] width 37 height 7
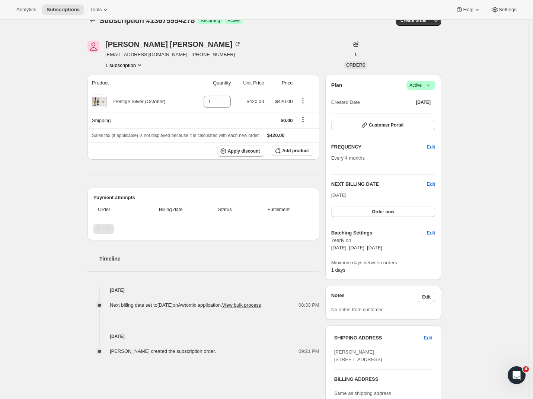
scroll to position [42, 0]
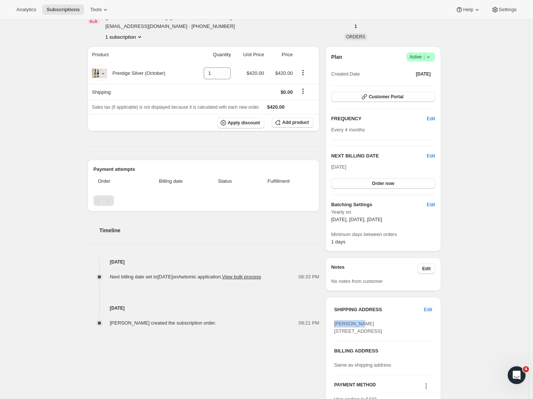
drag, startPoint x: 369, startPoint y: 324, endPoint x: 332, endPoint y: 320, distance: 36.7
click at [332, 320] on div "SHIPPING ADDRESS Edit James Dunn 2 Chevy Place Hoon Hay Christchurch CAN, 8025 …" at bounding box center [384, 358] width 116 height 123
copy span "James Dunn"
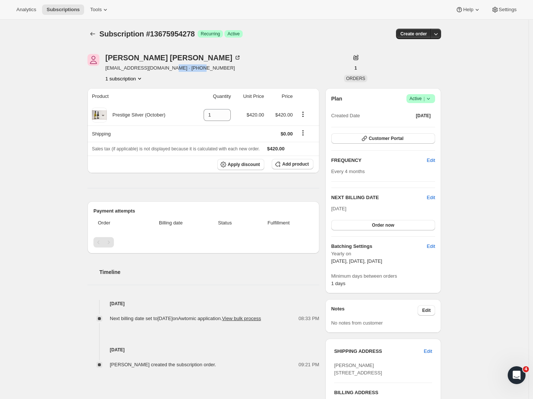
drag, startPoint x: 209, startPoint y: 66, endPoint x: 174, endPoint y: 70, distance: 34.8
click at [174, 70] on div "James Dunn jamesdunnnz@gmail.com · +64272113640 1 subscription" at bounding box center [212, 68] width 248 height 28
copy span "64272113640"
drag, startPoint x: 166, startPoint y: 69, endPoint x: 95, endPoint y: 67, distance: 71.5
click at [95, 67] on div "James Dunn jamesdunnnz@gmail.com · +64272113640 1 subscription" at bounding box center [212, 68] width 248 height 28
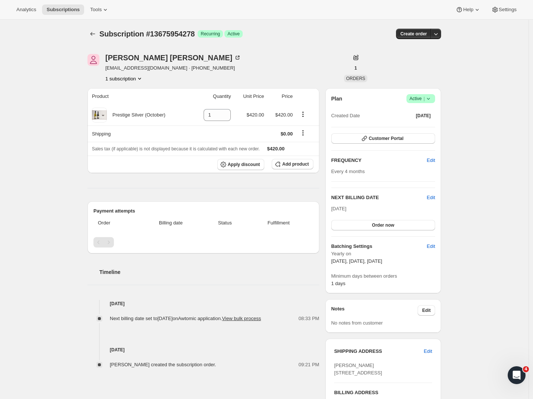
click at [70, 88] on div "Subscription #13675954278. This page is ready Subscription #13675954278 Success…" at bounding box center [264, 298] width 529 height 556
drag, startPoint x: 166, startPoint y: 68, endPoint x: 104, endPoint y: 70, distance: 62.2
click at [104, 70] on div "James Dunn jamesdunnnz@gmail.com · +64272113640 1 subscription" at bounding box center [212, 68] width 248 height 28
click at [73, 92] on div "Subscription #13675954278. This page is ready Subscription #13675954278 Success…" at bounding box center [264, 298] width 529 height 556
drag, startPoint x: 166, startPoint y: 68, endPoint x: 107, endPoint y: 70, distance: 59.6
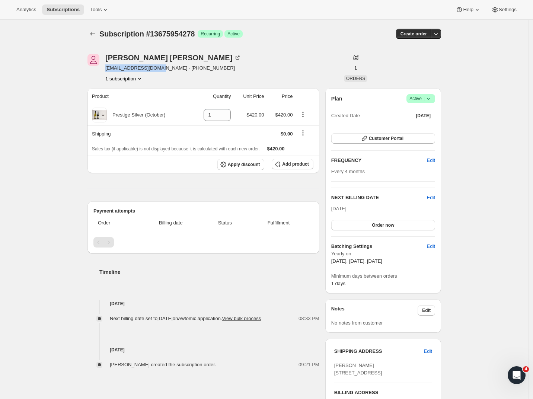
click at [107, 70] on div "James Dunn jamesdunnnz@gmail.com · +64272113640 1 subscription" at bounding box center [212, 68] width 248 height 28
copy span "jamesdunnnz@gmail.com"
click at [96, 34] on icon "Subscriptions" at bounding box center [92, 33] width 7 height 7
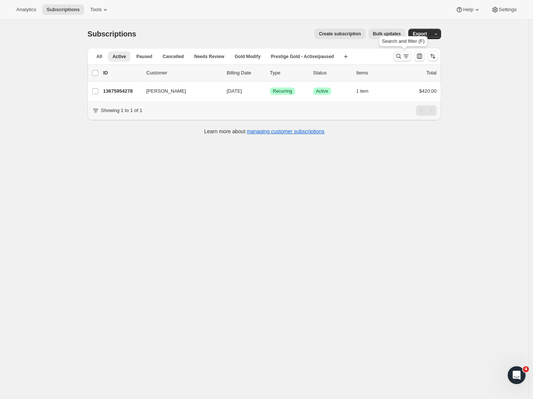
click at [405, 59] on icon "Search and filter results" at bounding box center [406, 56] width 7 height 7
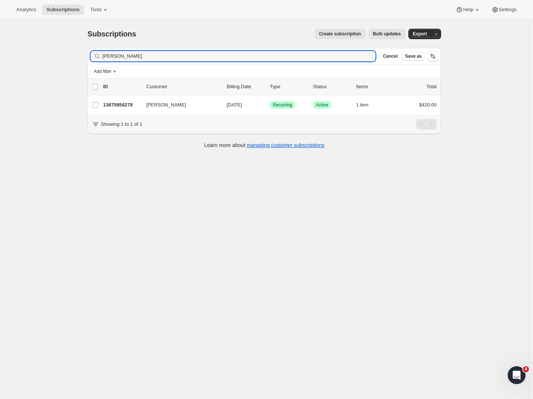
drag, startPoint x: 74, startPoint y: 56, endPoint x: 44, endPoint y: 55, distance: 30.2
click at [44, 55] on div "Subscriptions. This page is ready Subscriptions Create subscription Bulk update…" at bounding box center [264, 219] width 529 height 399
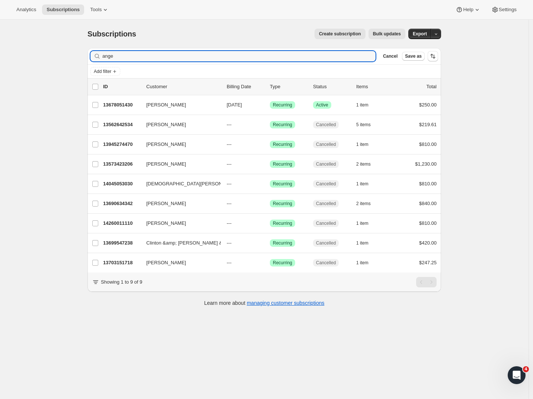
type input "ange"
click at [56, 197] on div "Subscriptions. This page is ready Subscriptions Create subscription Bulk update…" at bounding box center [264, 219] width 529 height 399
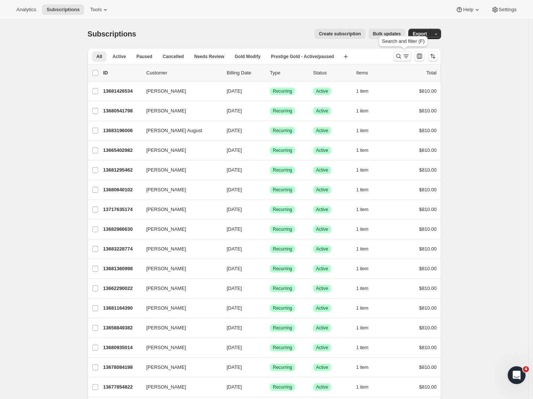
click at [412, 59] on button "Search and filter results" at bounding box center [403, 56] width 18 height 10
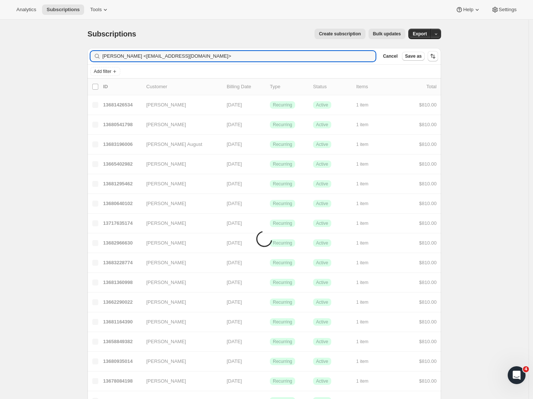
type input "Paul Fockens <pfockens@me.com>"
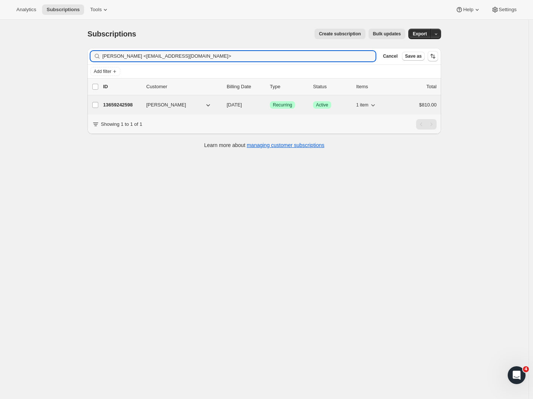
click at [123, 108] on p "13659242598" at bounding box center [121, 104] width 37 height 7
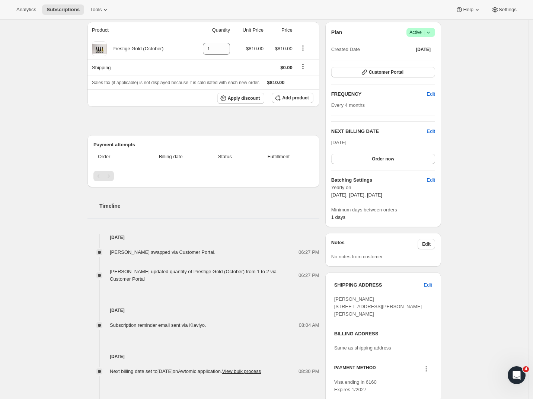
scroll to position [136, 0]
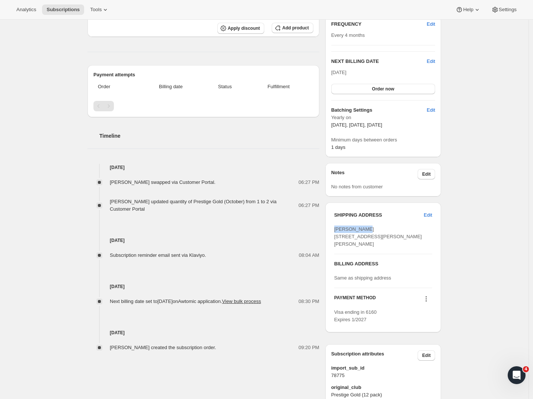
drag, startPoint x: 370, startPoint y: 231, endPoint x: 336, endPoint y: 232, distance: 33.5
click at [336, 230] on div "SHIPPING ADDRESS Edit Paul Fockens 6/19 Ruakiwi Road Hamilton Lake Hamilton WKO…" at bounding box center [384, 268] width 116 height 130
copy span "Paul Fockens"
drag, startPoint x: 9, startPoint y: 272, endPoint x: 486, endPoint y: 210, distance: 480.7
click at [526, 201] on div "Subscription #13659242598. This page is ready Subscription #13659242598 Success…" at bounding box center [264, 164] width 529 height 563
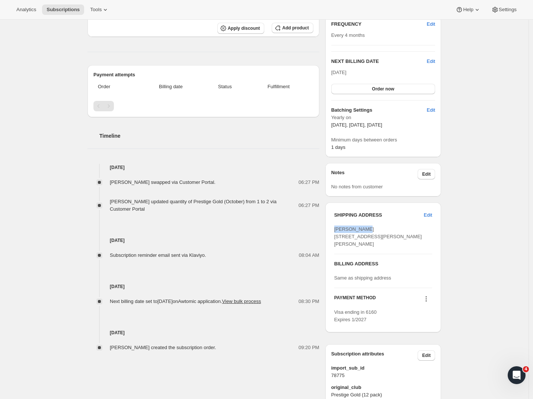
scroll to position [0, 0]
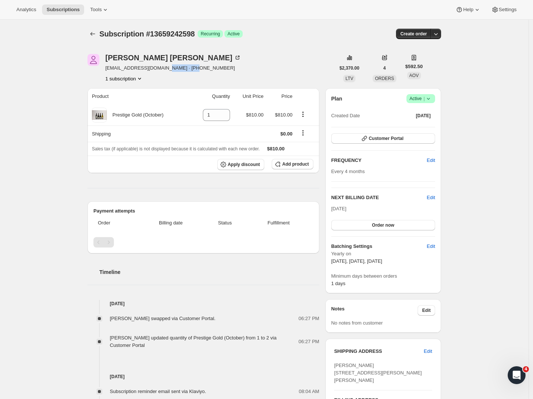
drag, startPoint x: 207, startPoint y: 68, endPoint x: 164, endPoint y: 69, distance: 42.9
click at [164, 69] on div "Paul Fockens pfockens@icloud.com · +64212849588 1 subscription" at bounding box center [212, 68] width 248 height 28
copy span "64212849588"
drag, startPoint x: 158, startPoint y: 69, endPoint x: 98, endPoint y: 70, distance: 59.2
click at [93, 69] on div "Paul Fockens pfockens@icloud.com · +64212849588 1 subscription" at bounding box center [212, 68] width 248 height 28
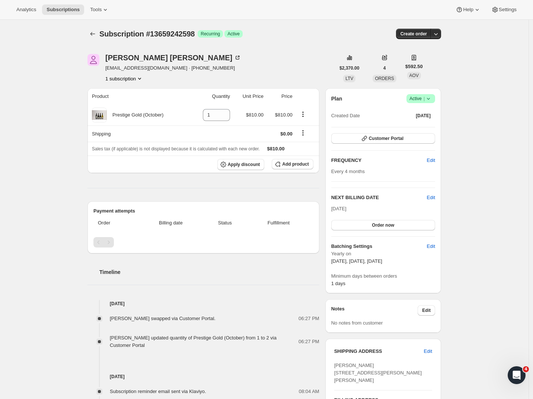
drag, startPoint x: 110, startPoint y: 73, endPoint x: 105, endPoint y: 74, distance: 5.3
click at [110, 73] on div "Paul Fockens pfockens@icloud.com · +64212849588 1 subscription" at bounding box center [173, 68] width 136 height 28
drag, startPoint x: 157, startPoint y: 69, endPoint x: 100, endPoint y: 82, distance: 58.0
click at [106, 69] on div "Paul Fockens pfockens@icloud.com · +64212849588 1 subscription" at bounding box center [212, 68] width 248 height 28
copy span "pfockens@icloud.com"
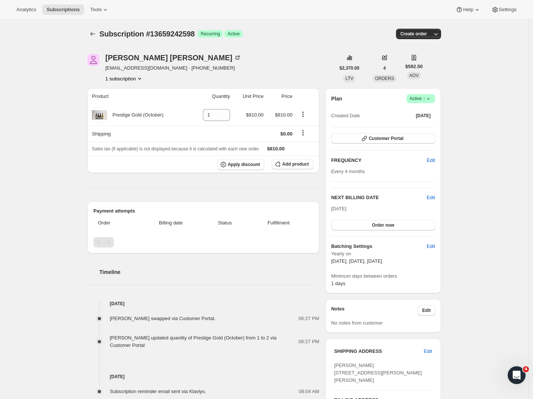
click at [430, 98] on icon at bounding box center [428, 98] width 7 height 7
click at [418, 126] on span "Cancel subscription" at bounding box center [421, 126] width 42 height 6
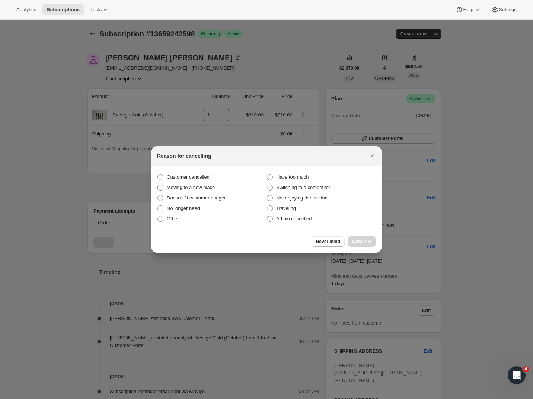
click at [162, 186] on span ":rbu:" at bounding box center [161, 188] width 6 height 6
click at [158, 185] on input "Moving to a new place" at bounding box center [158, 185] width 0 height 0
radio input "true"
click at [364, 242] on span "Continue" at bounding box center [361, 242] width 19 height 6
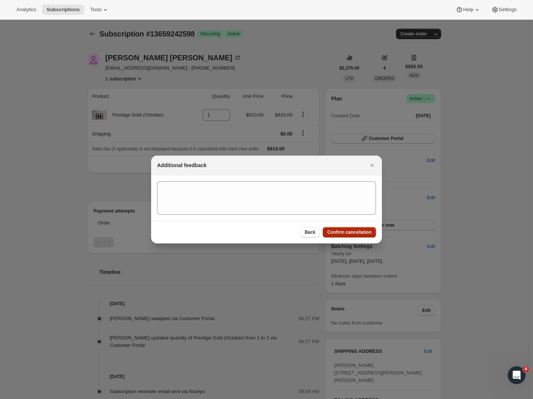
click at [346, 231] on span "Confirm cancellation" at bounding box center [349, 232] width 44 height 6
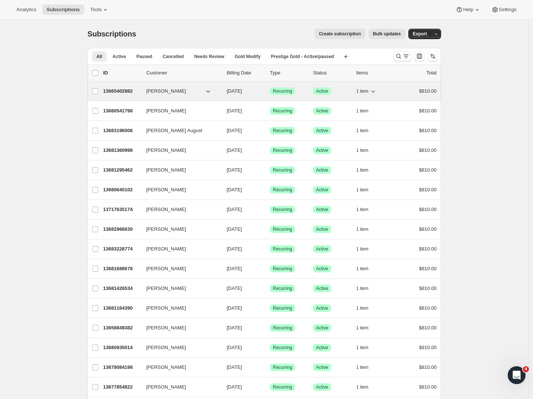
click at [127, 92] on p "13665402982" at bounding box center [121, 91] width 37 height 7
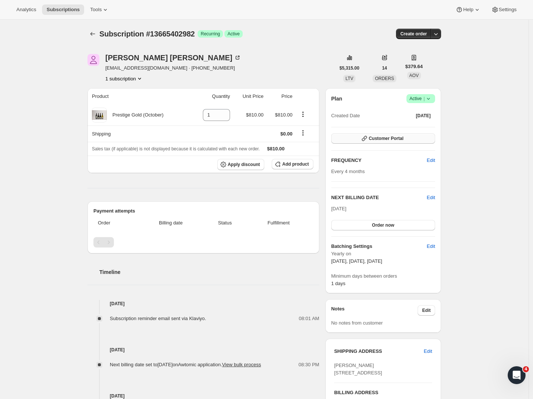
click at [389, 137] on span "Customer Portal" at bounding box center [386, 139] width 35 height 6
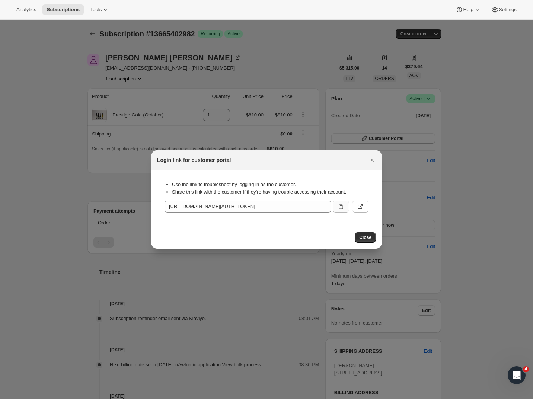
click at [345, 208] on button ":rr4:" at bounding box center [341, 207] width 16 height 12
click at [357, 206] on icon ":rr4:" at bounding box center [360, 206] width 7 height 7
click at [374, 160] on icon "Close" at bounding box center [372, 159] width 7 height 7
